Goal: Task Accomplishment & Management: Manage account settings

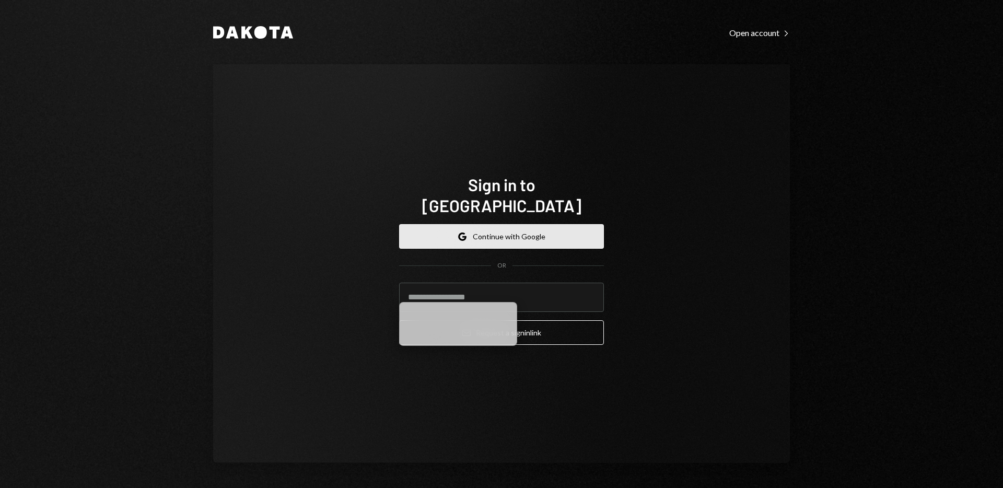
click at [476, 228] on button "Google Continue with Google" at bounding box center [501, 236] width 205 height 25
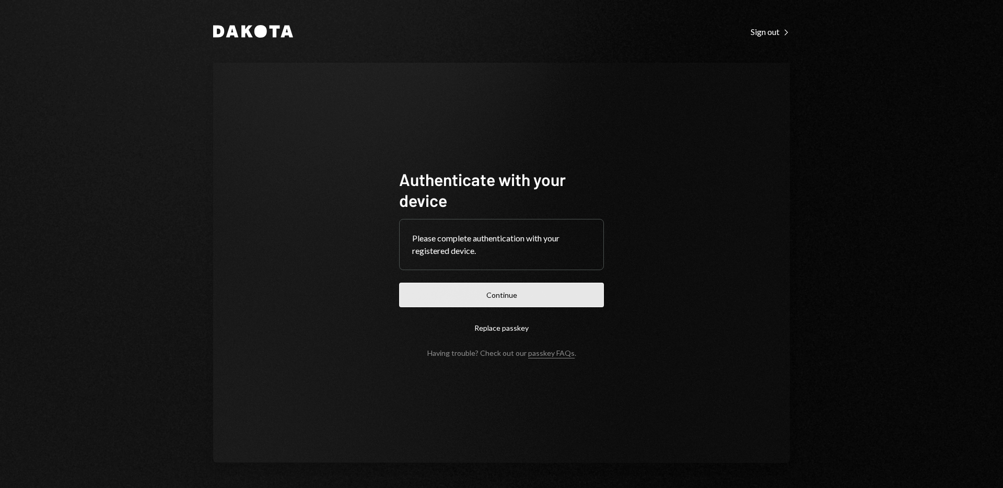
click at [499, 292] on button "Continue" at bounding box center [501, 295] width 205 height 25
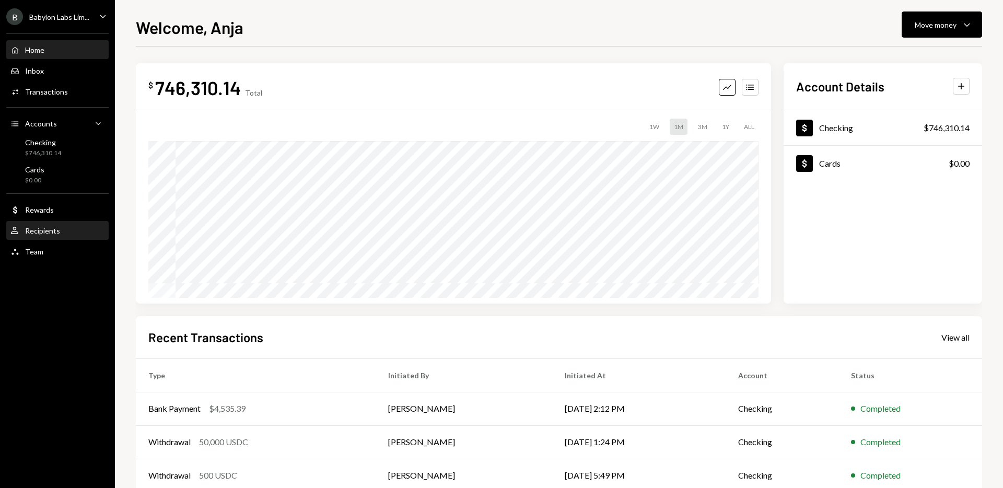
click at [49, 228] on div "Recipients" at bounding box center [42, 230] width 35 height 9
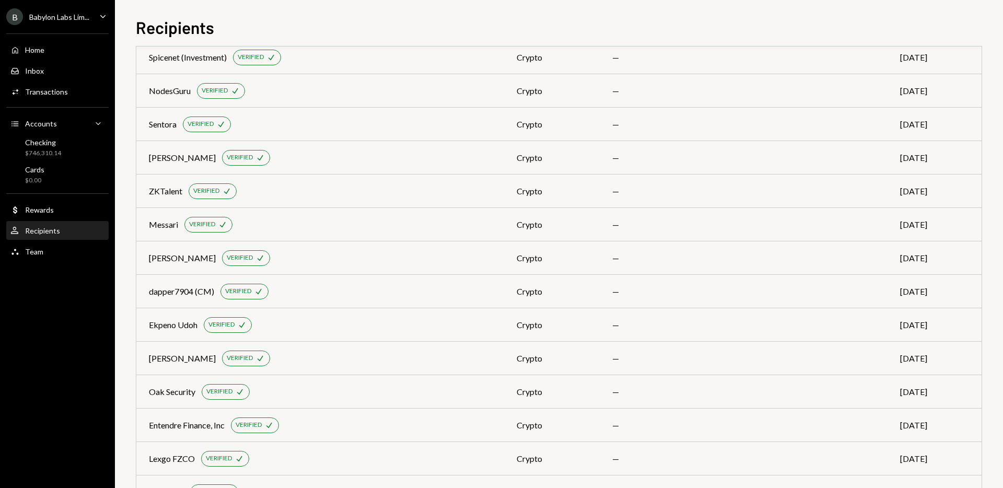
scroll to position [2087, 0]
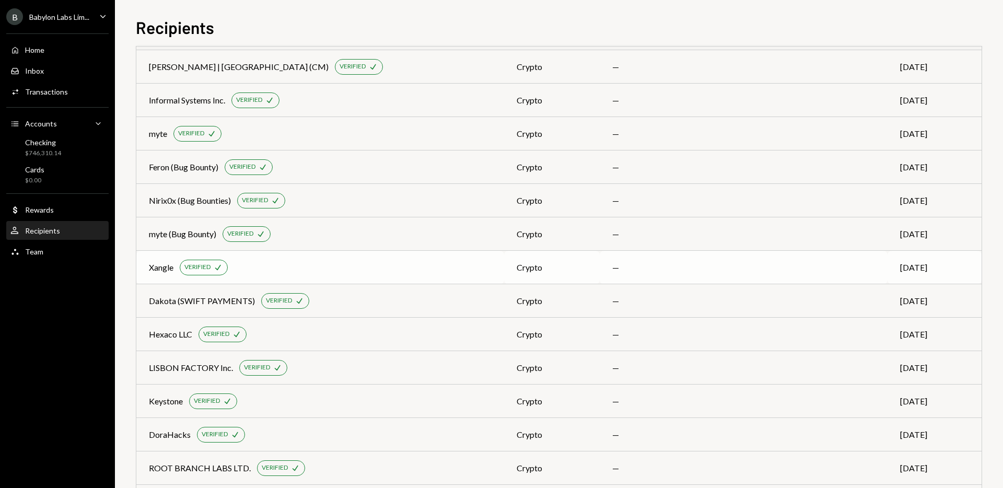
click at [278, 270] on div "Xangle VERIFIED Check" at bounding box center [320, 268] width 343 height 16
